Goal: Task Accomplishment & Management: Use online tool/utility

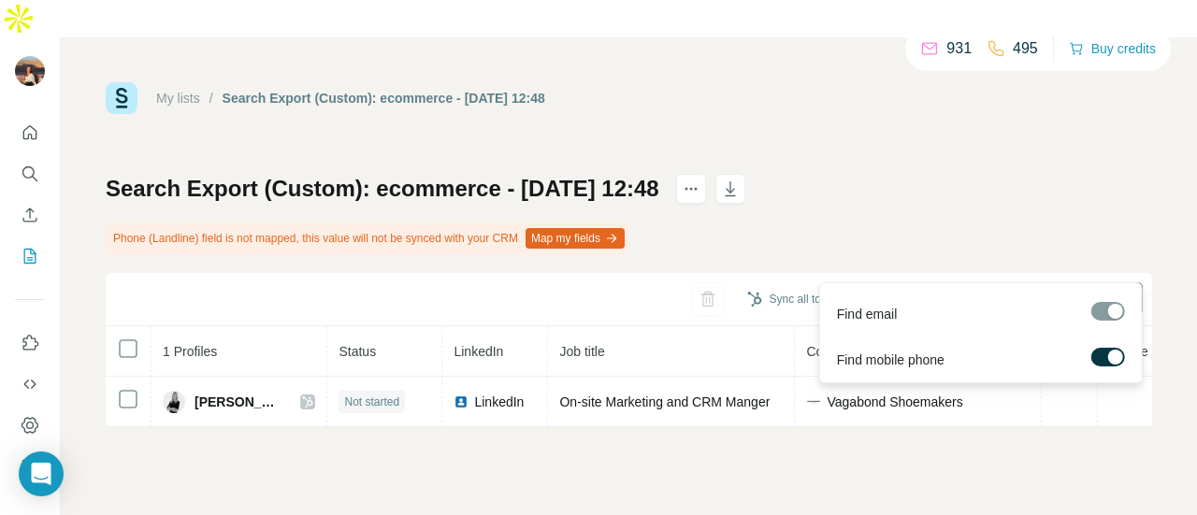
click at [996, 290] on span "Find all emails & mobiles (1)" at bounding box center [1036, 299] width 165 height 19
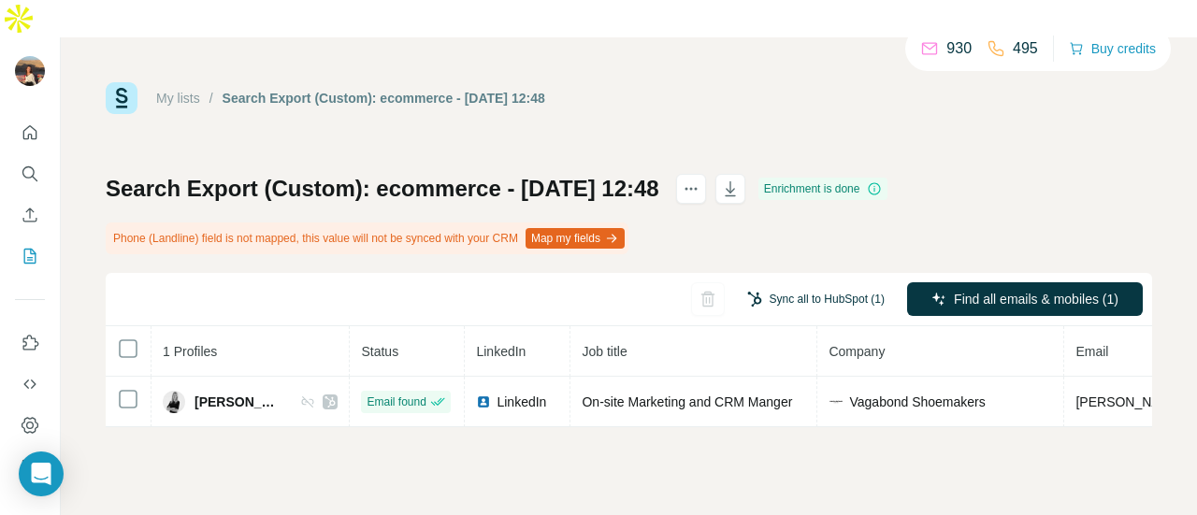
click at [819, 285] on button "Sync all to HubSpot (1)" at bounding box center [816, 299] width 164 height 28
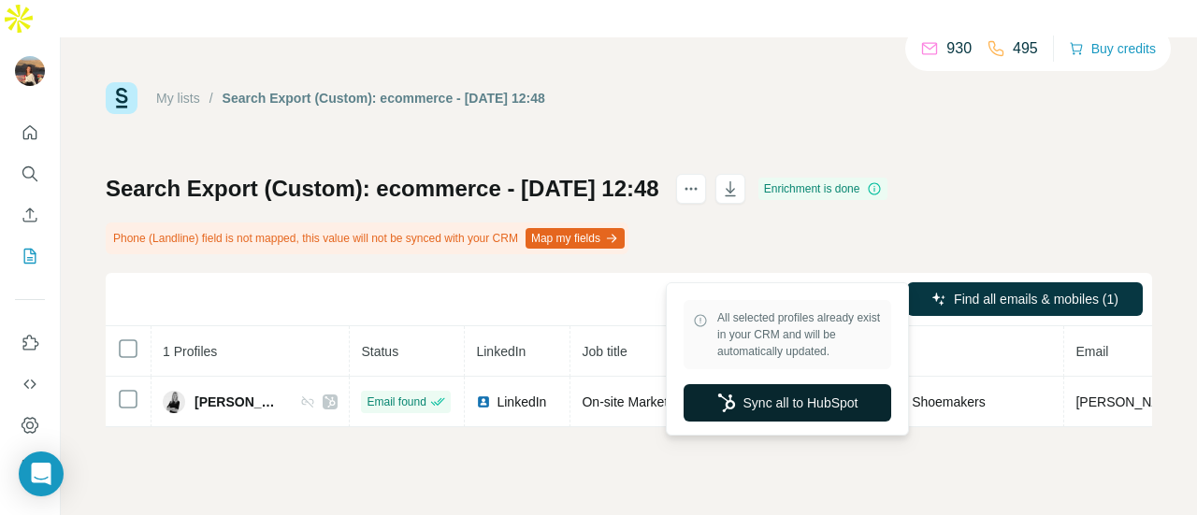
click at [830, 397] on button "Sync all to HubSpot" at bounding box center [788, 402] width 208 height 37
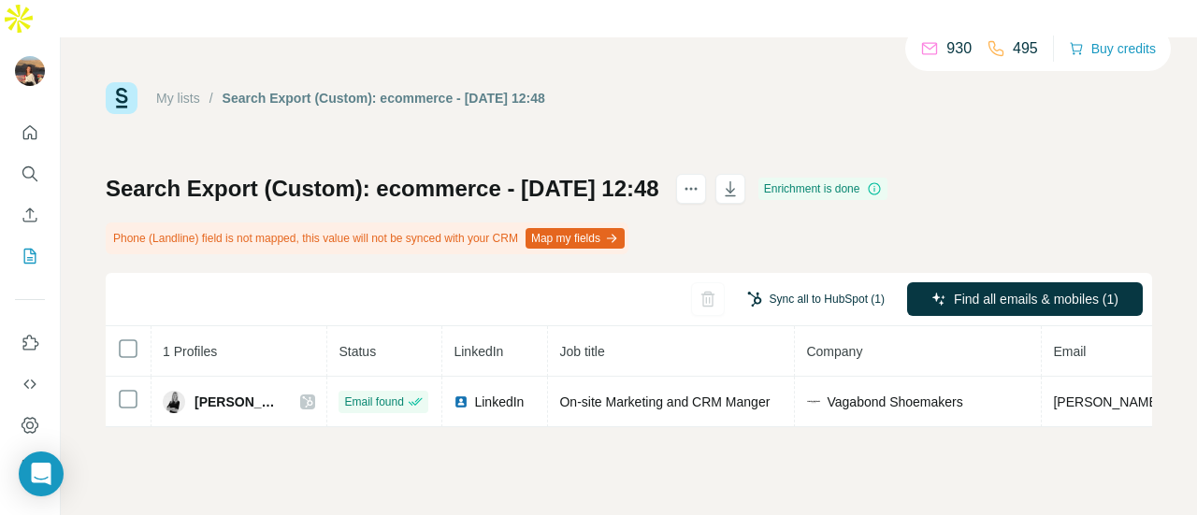
click at [810, 285] on button "Sync all to HubSpot (1)" at bounding box center [816, 299] width 164 height 28
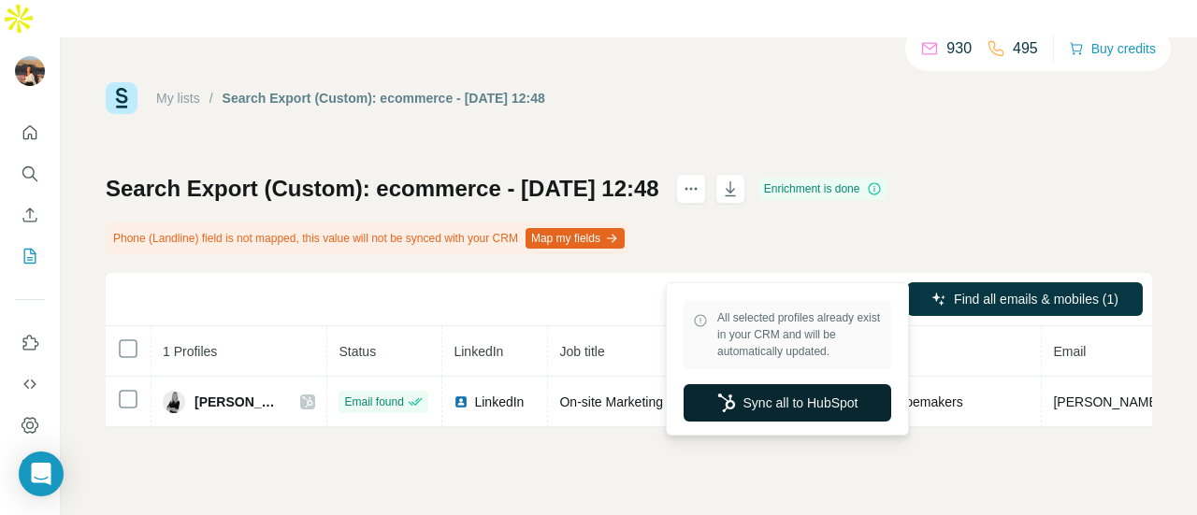
click at [829, 397] on button "Sync all to HubSpot" at bounding box center [788, 402] width 208 height 37
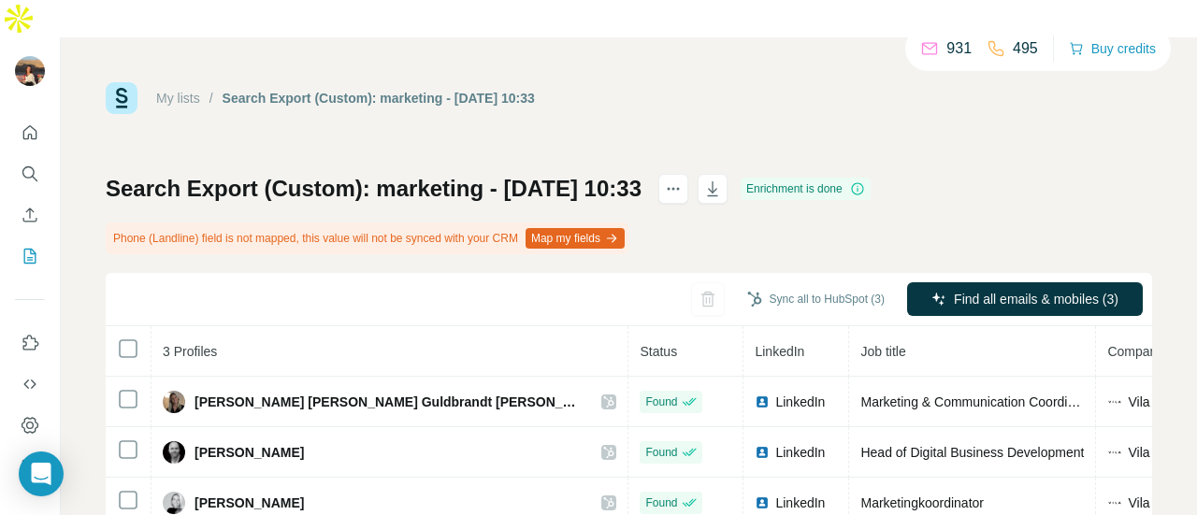
scroll to position [0, 611]
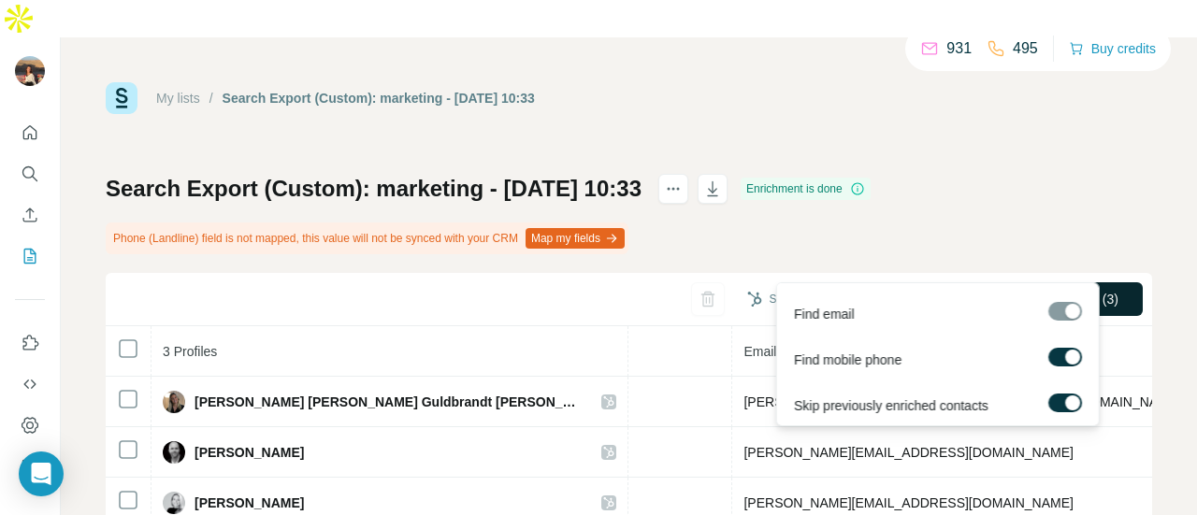
click at [989, 290] on span "Find all emails & mobiles (3)" at bounding box center [1036, 299] width 165 height 19
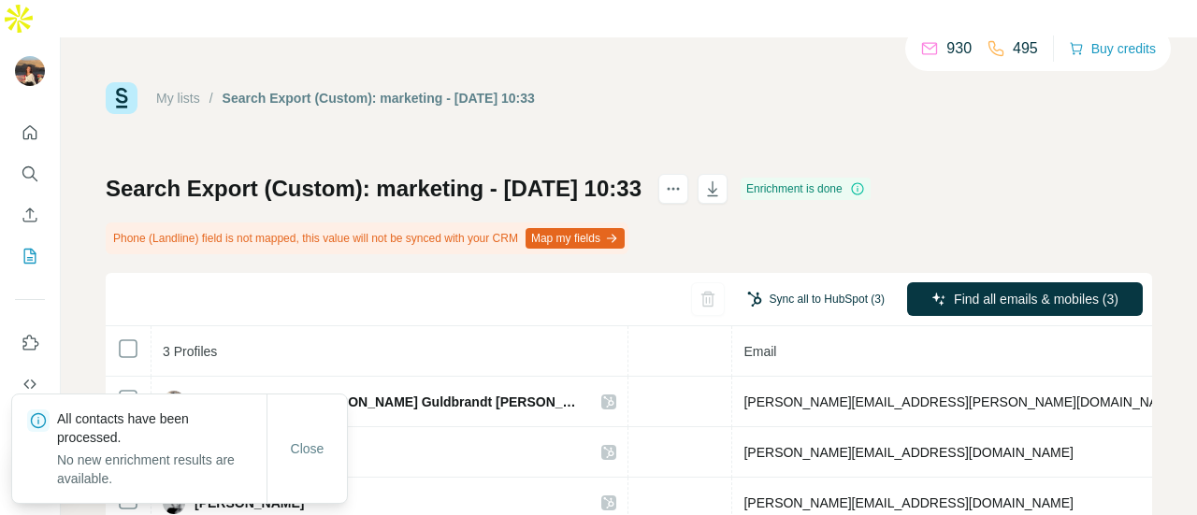
click at [834, 285] on button "Sync all to HubSpot (3)" at bounding box center [816, 299] width 164 height 28
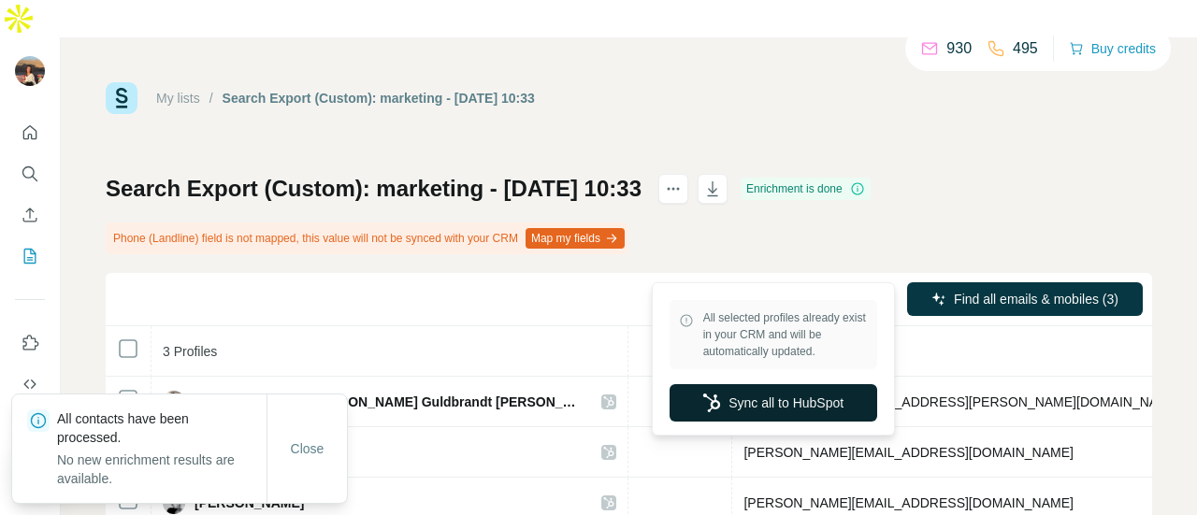
click at [763, 401] on button "Sync all to HubSpot" at bounding box center [774, 402] width 208 height 37
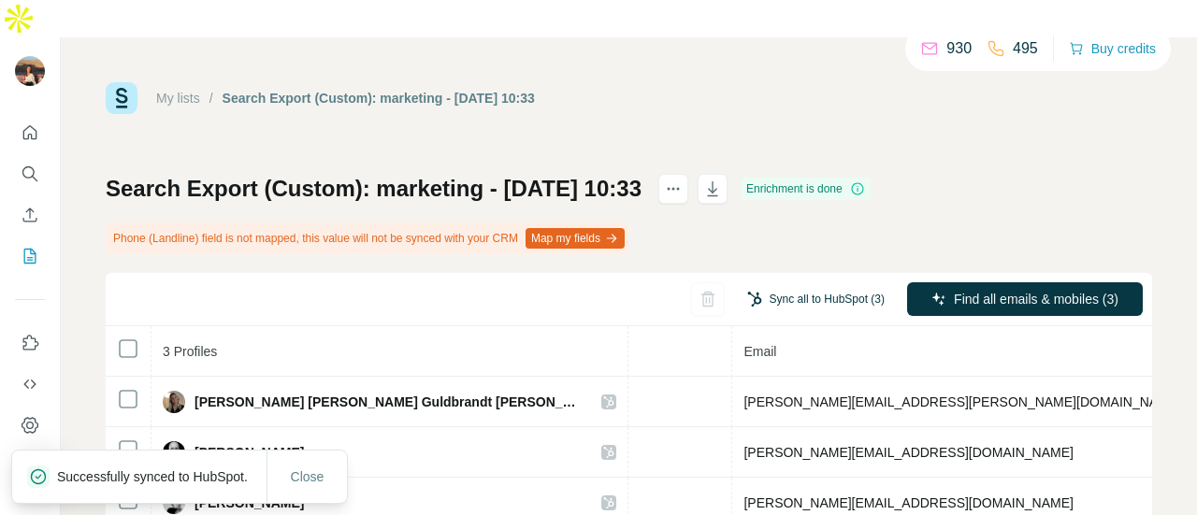
click at [756, 285] on button "Sync all to HubSpot (3)" at bounding box center [816, 299] width 164 height 28
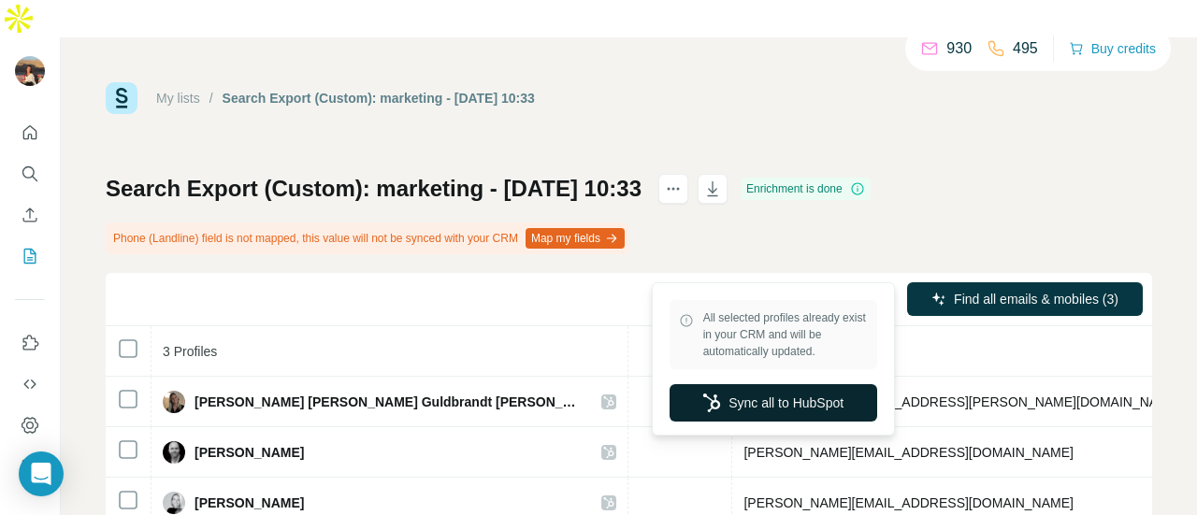
click at [767, 407] on button "Sync all to HubSpot" at bounding box center [774, 402] width 208 height 37
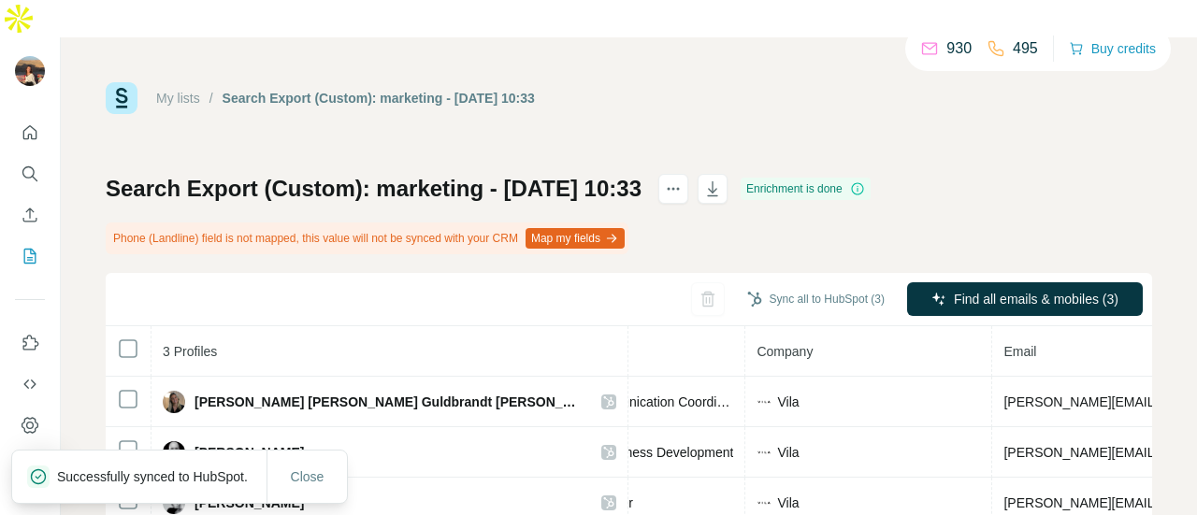
scroll to position [0, 338]
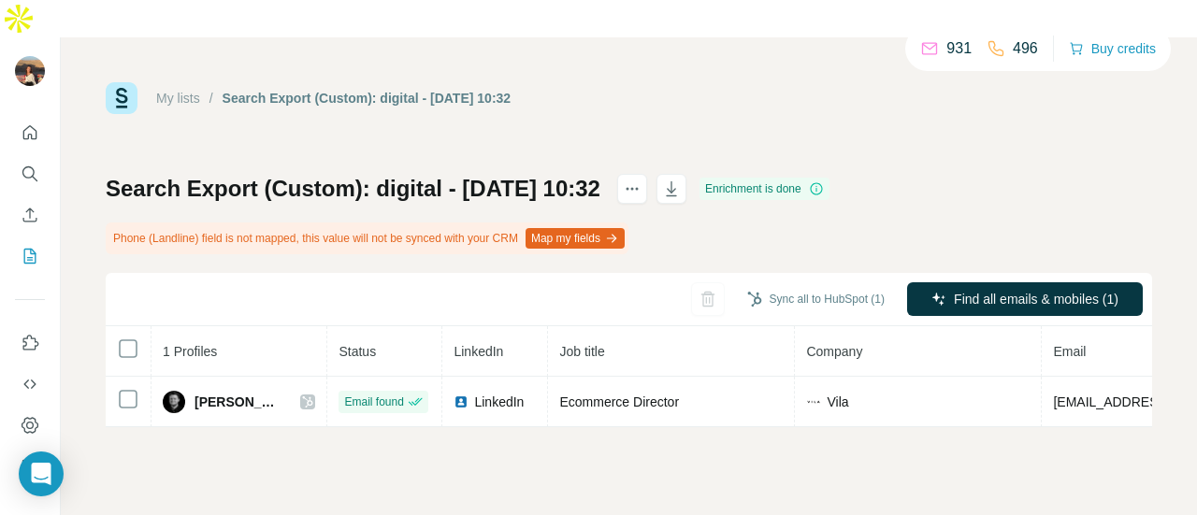
scroll to position [0, 283]
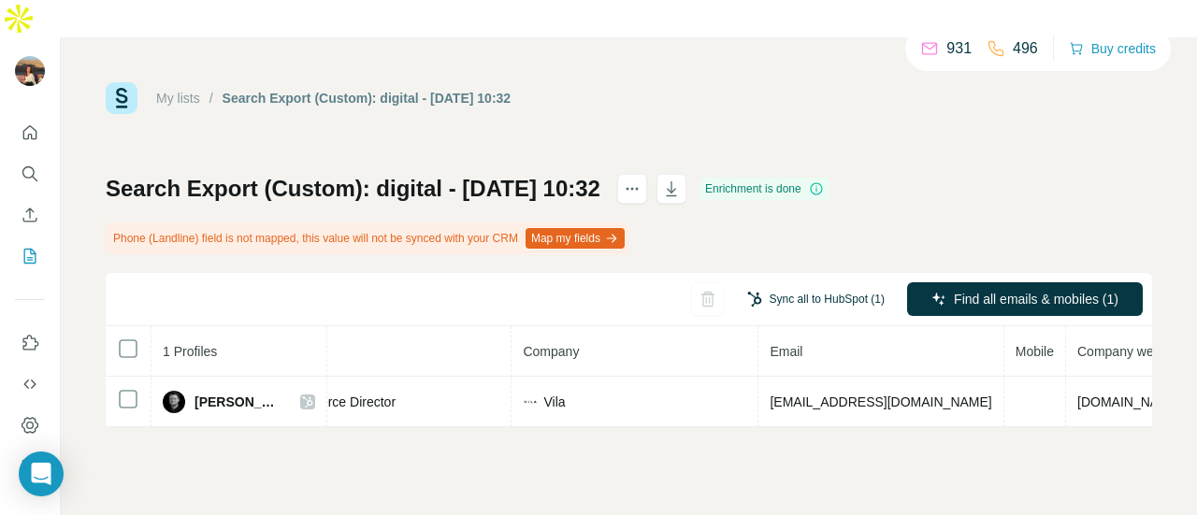
click at [815, 285] on button "Sync all to HubSpot (1)" at bounding box center [816, 299] width 164 height 28
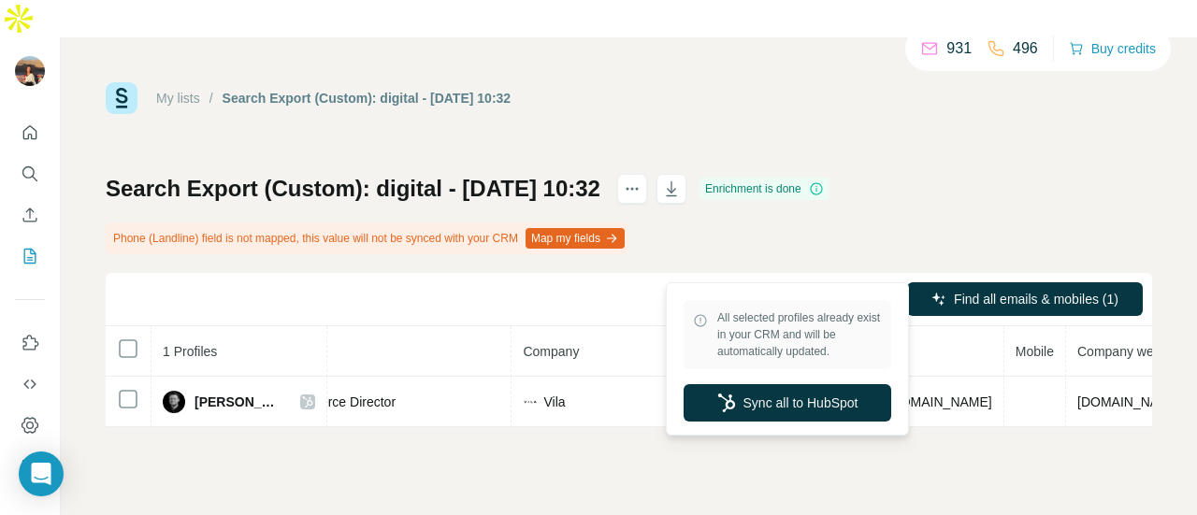
click at [738, 428] on div "All selected profiles already exist in your CRM and will be automatically updat…" at bounding box center [788, 359] width 234 height 144
click at [746, 400] on button "Sync all to HubSpot" at bounding box center [788, 402] width 208 height 37
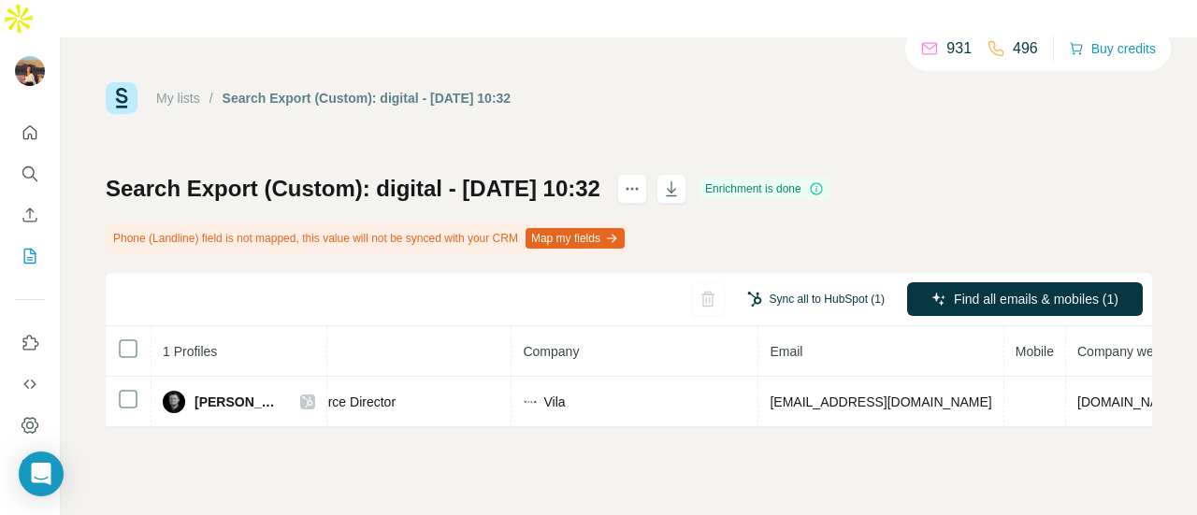
click at [811, 285] on button "Sync all to HubSpot (1)" at bounding box center [816, 299] width 164 height 28
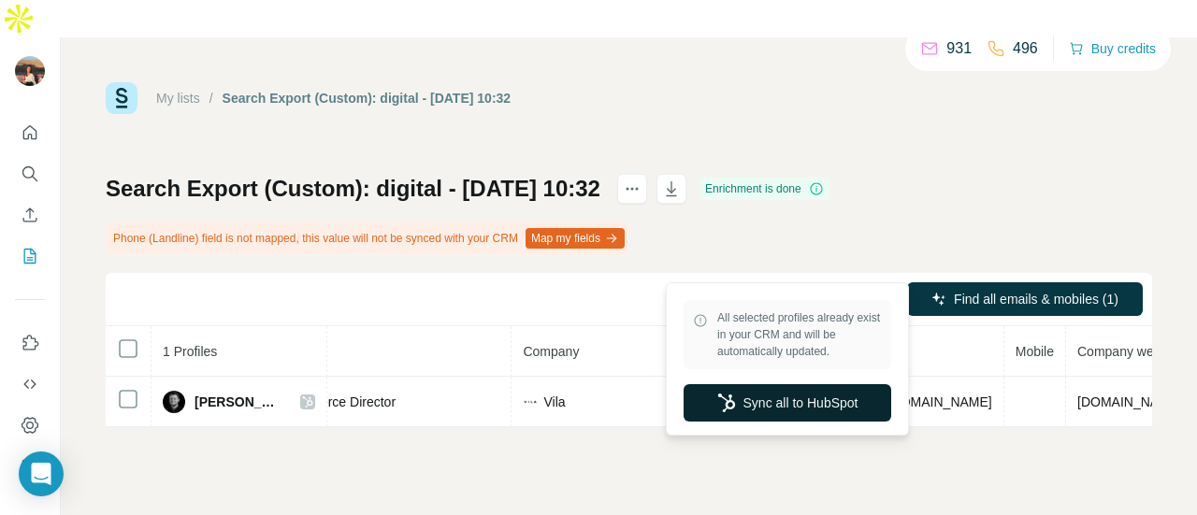
click at [763, 404] on button "Sync all to HubSpot" at bounding box center [788, 402] width 208 height 37
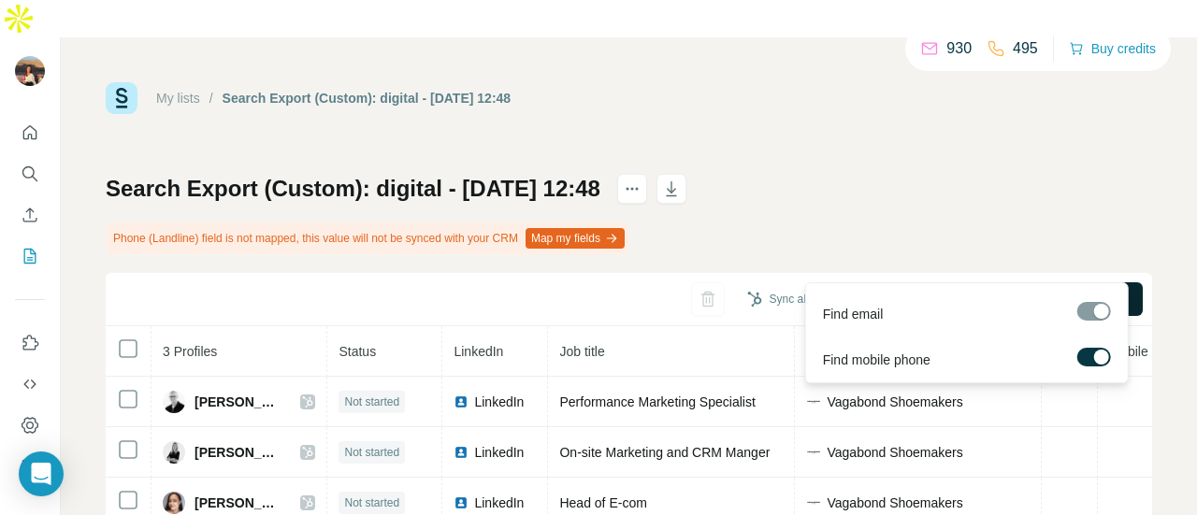
click at [913, 282] on button "Find all emails & mobiles (3)" at bounding box center [1025, 299] width 236 height 34
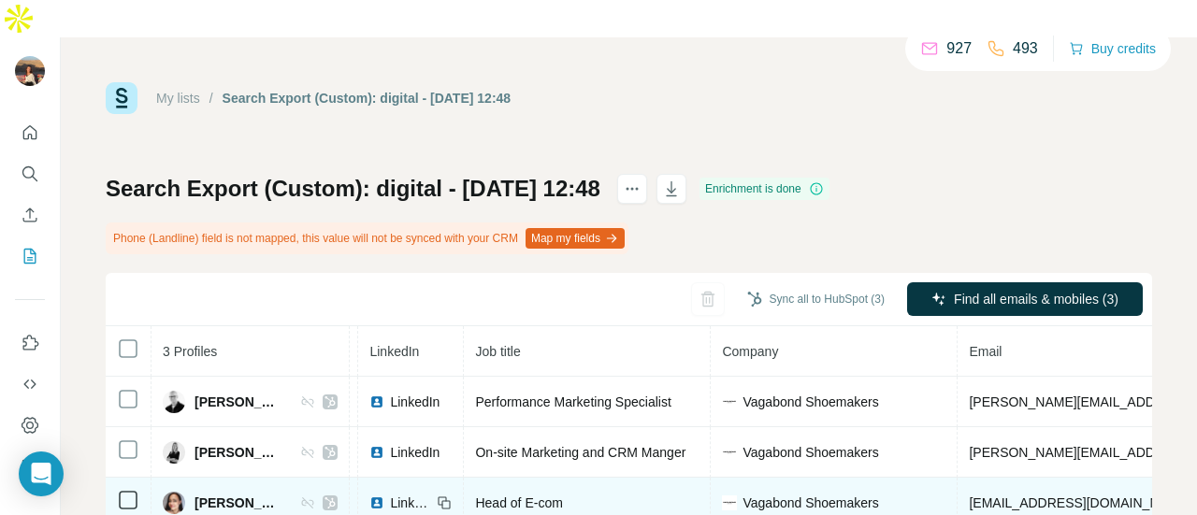
scroll to position [0, 82]
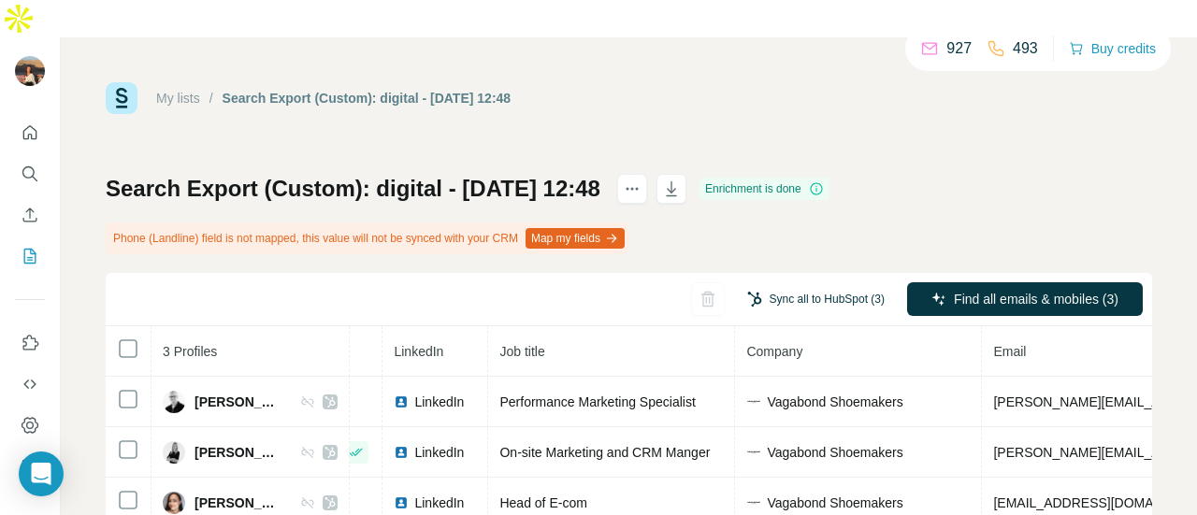
click at [776, 285] on button "Sync all to HubSpot (3)" at bounding box center [816, 299] width 164 height 28
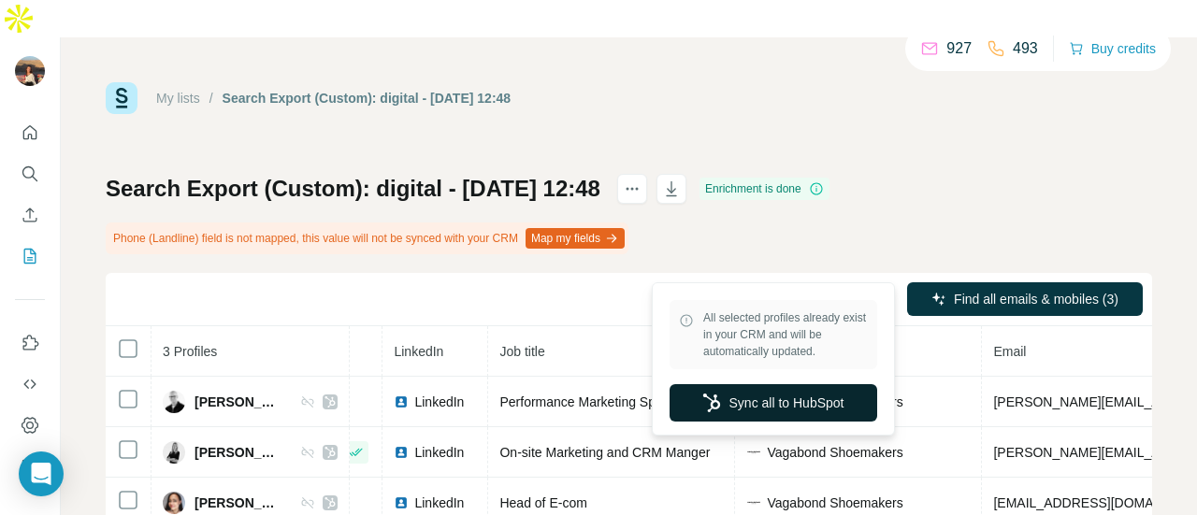
click at [800, 399] on button "Sync all to HubSpot" at bounding box center [774, 402] width 208 height 37
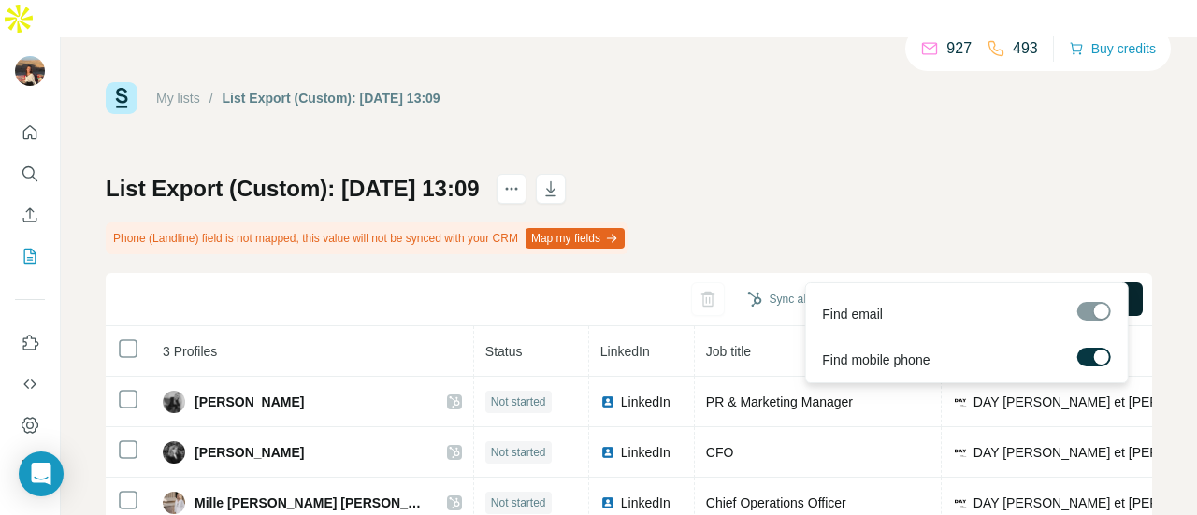
click at [1006, 282] on button "Find all emails & mobiles (3)" at bounding box center [1025, 299] width 236 height 34
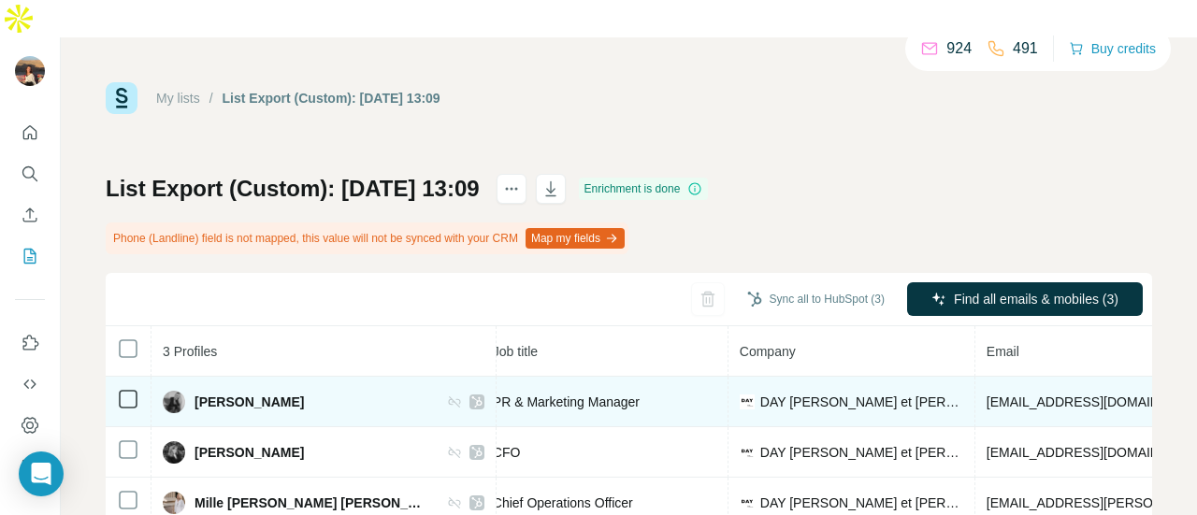
scroll to position [0, 247]
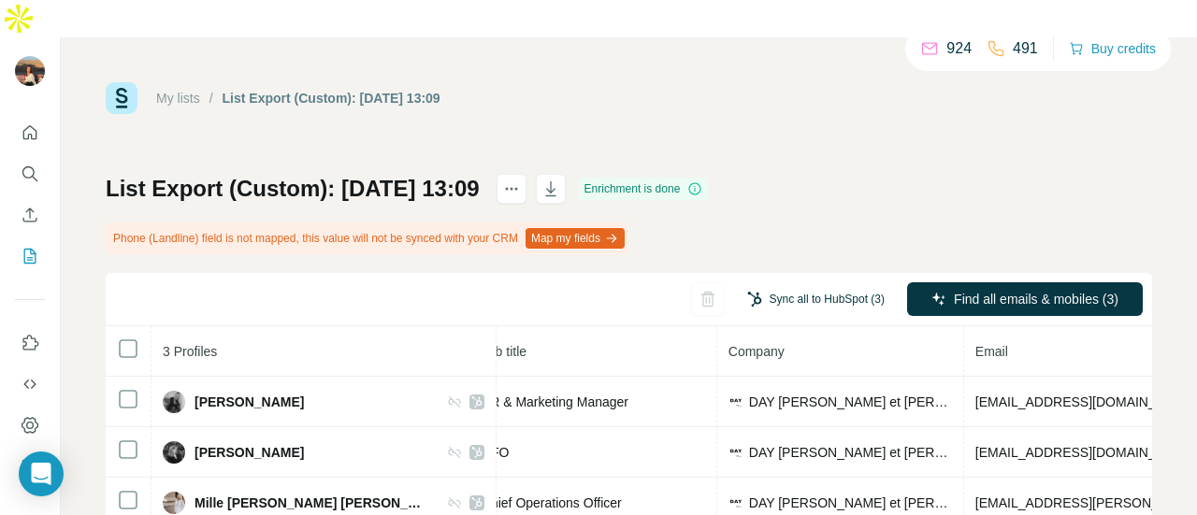
click at [772, 285] on button "Sync all to HubSpot (3)" at bounding box center [816, 299] width 164 height 28
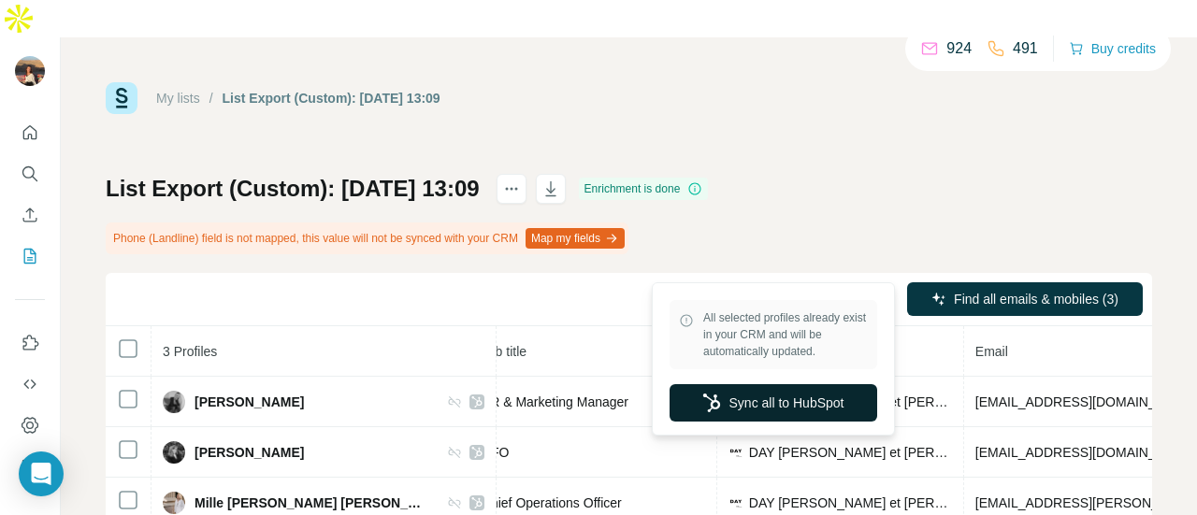
click at [731, 395] on button "Sync all to HubSpot" at bounding box center [774, 402] width 208 height 37
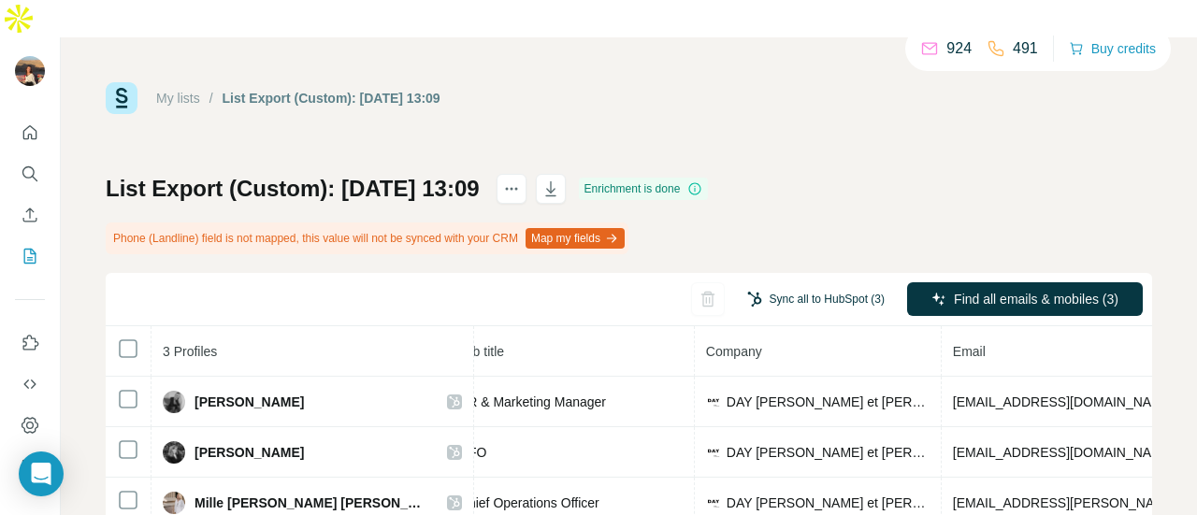
click at [827, 285] on button "Sync all to HubSpot (3)" at bounding box center [816, 299] width 164 height 28
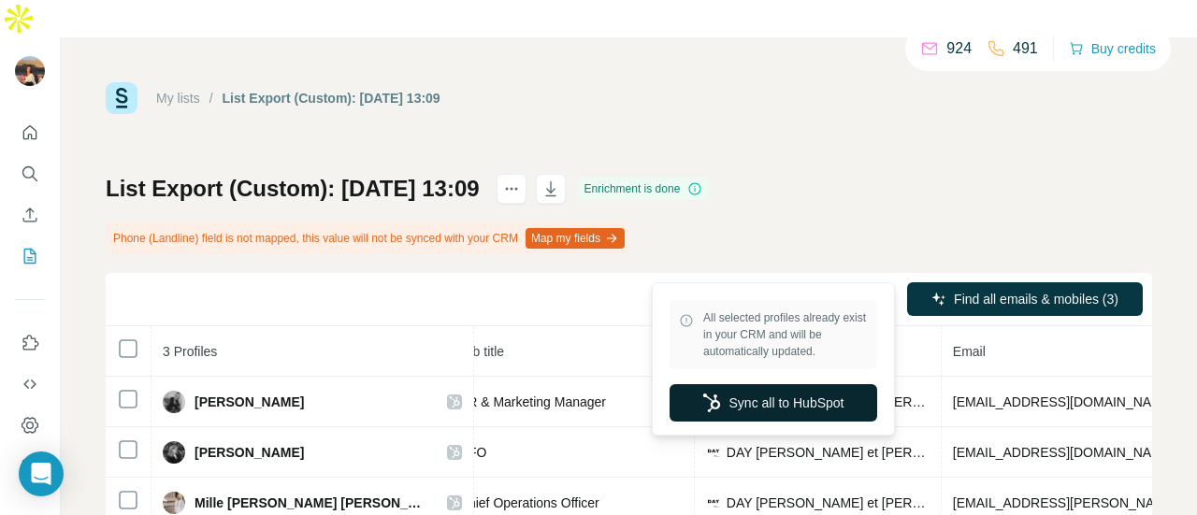
click at [803, 402] on button "Sync all to HubSpot" at bounding box center [774, 402] width 208 height 37
